Goal: Check status

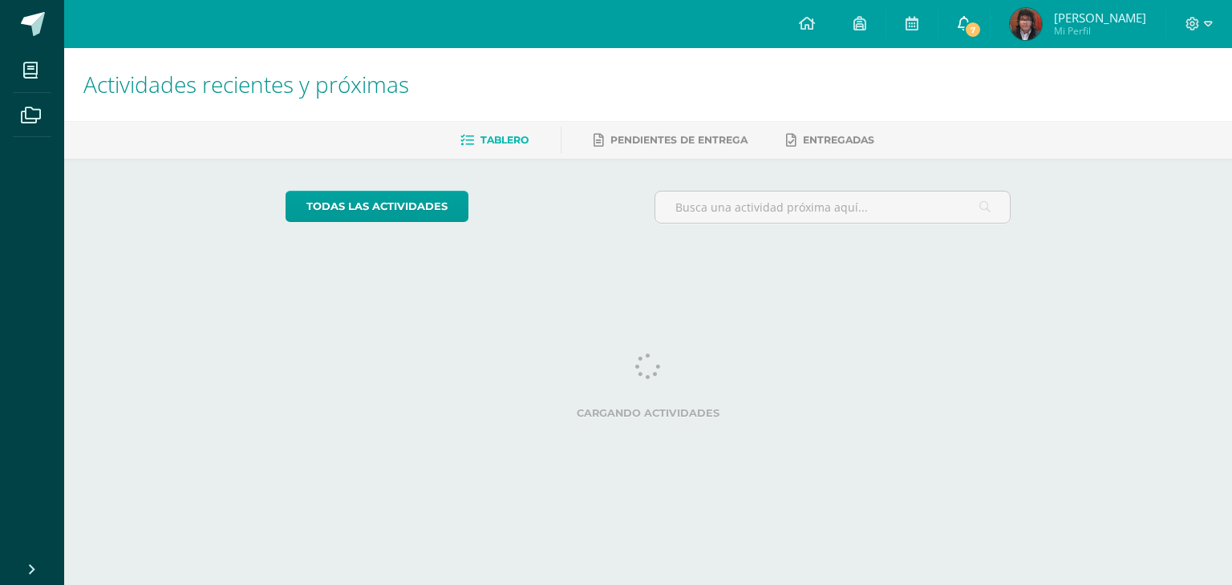
click at [977, 18] on link "7" at bounding box center [963, 24] width 51 height 48
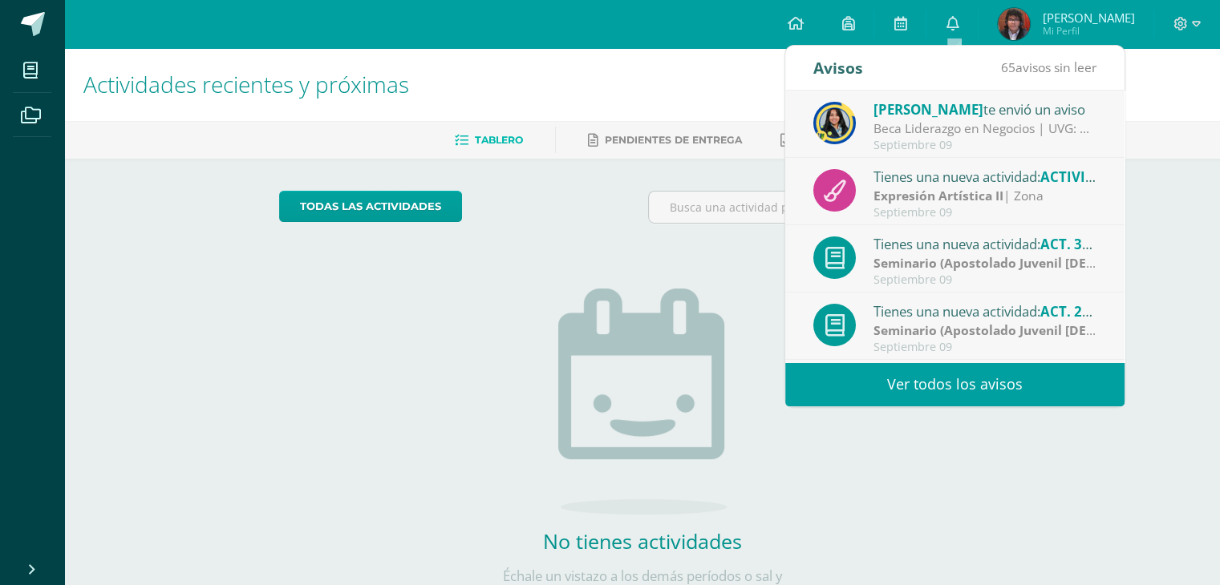
click at [991, 113] on div "Stephanie Tellez te envió un aviso" at bounding box center [984, 109] width 223 height 21
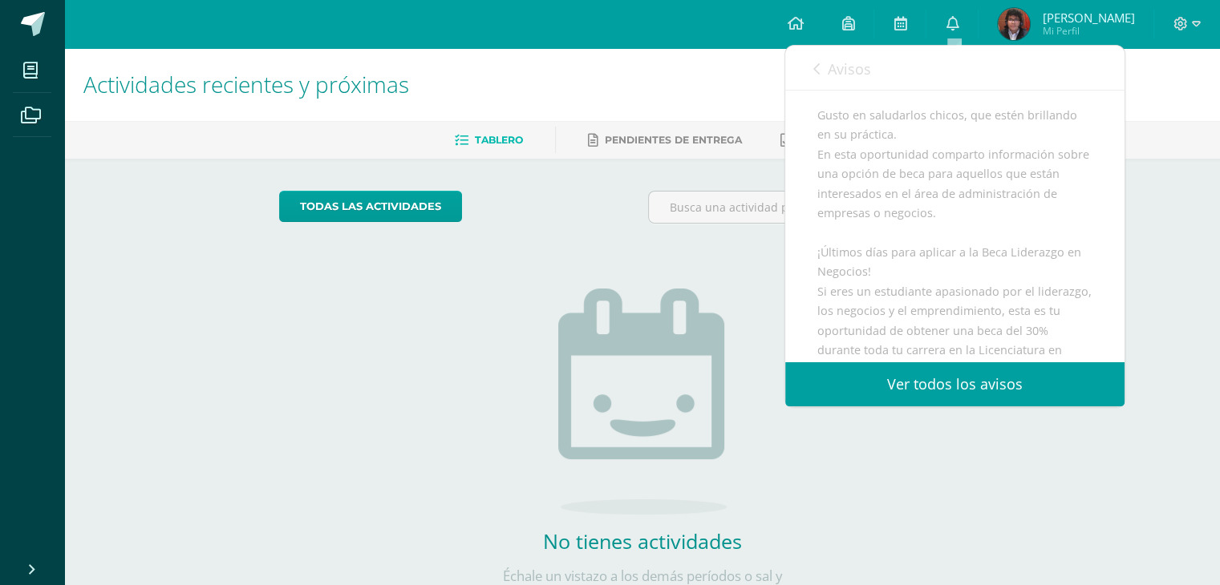
scroll to position [160, 0]
click at [691, 283] on div "No tienes actividades Échale un vistazo a los demás períodos o sal y disfruta d…" at bounding box center [642, 420] width 321 height 366
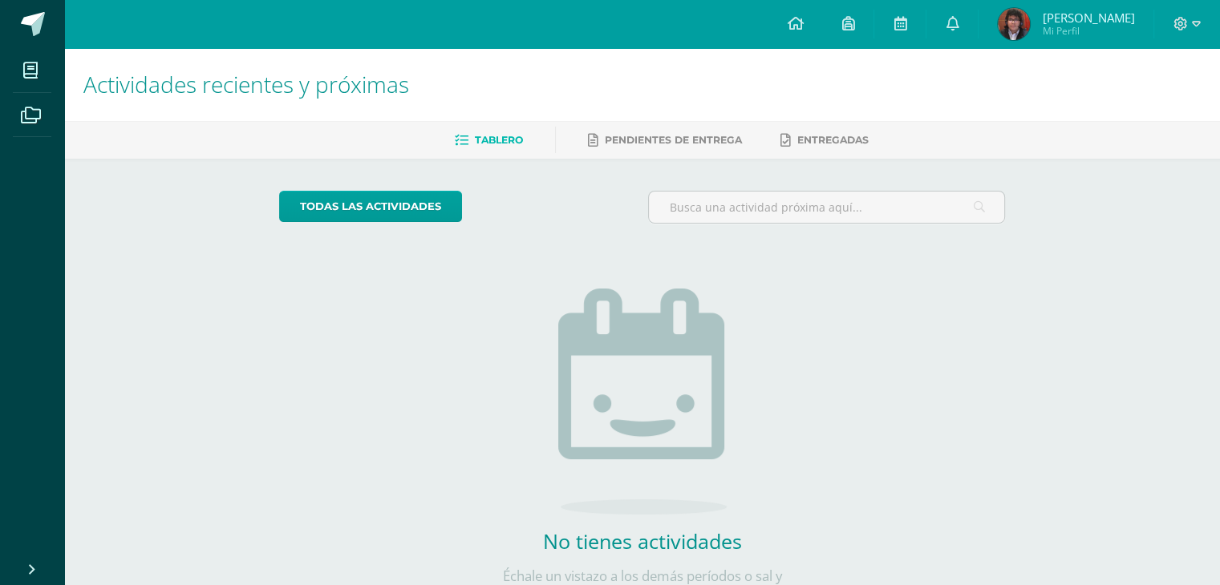
click at [1012, 20] on img at bounding box center [1013, 24] width 32 height 32
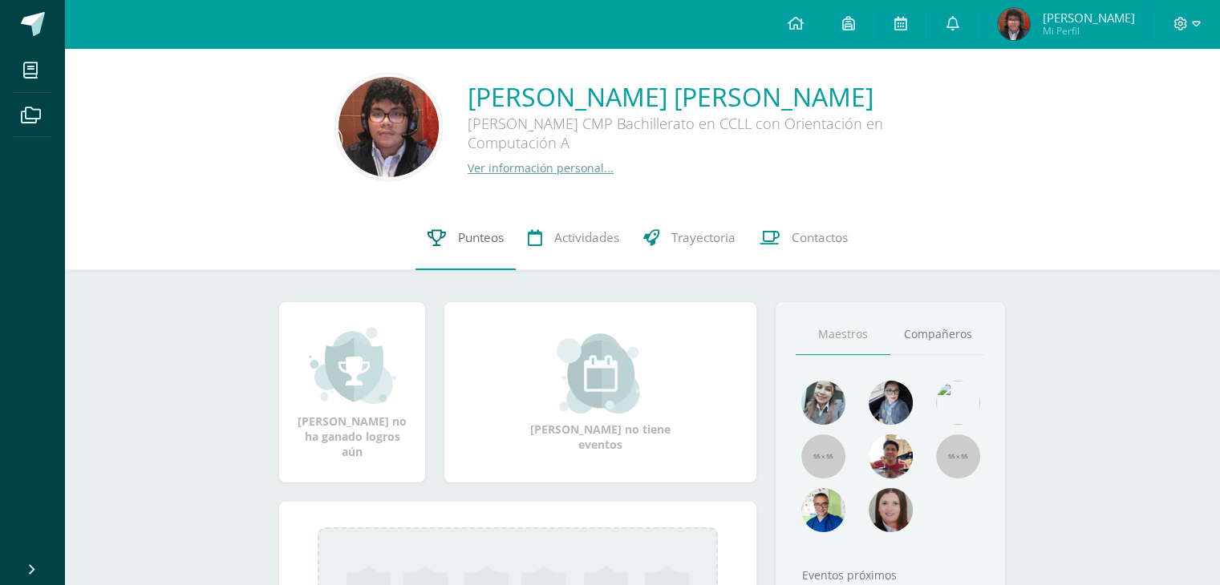
click at [422, 227] on link "Punteos" at bounding box center [465, 238] width 100 height 64
